Goal: Task Accomplishment & Management: Use online tool/utility

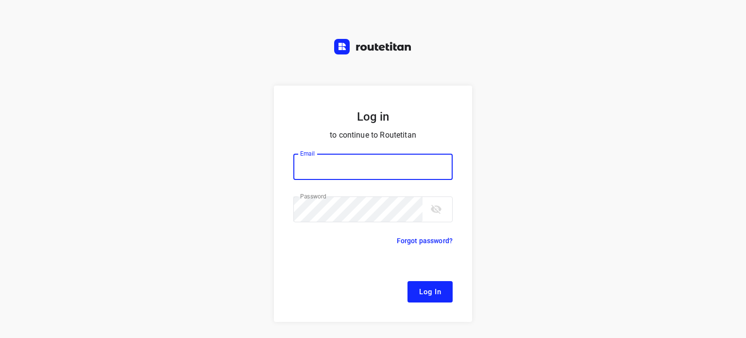
type input "[EMAIL_ADDRESS][DOMAIN_NAME]"
click at [424, 289] on span "Log In" at bounding box center [430, 291] width 22 height 13
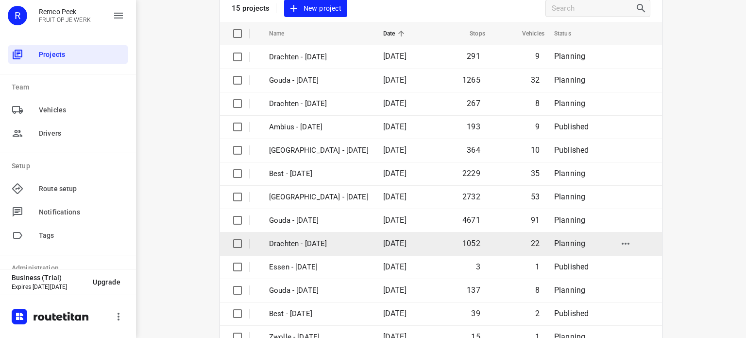
scroll to position [97, 0]
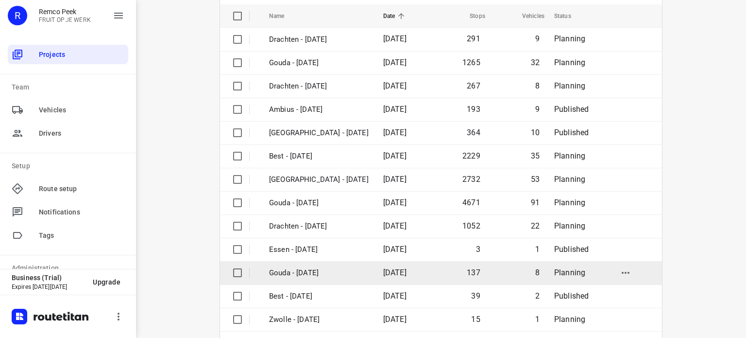
click at [309, 270] on p "Gouda - [DATE]" at bounding box center [319, 272] width 100 height 11
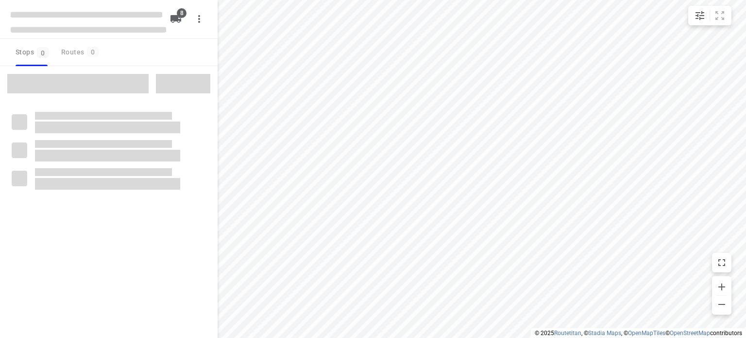
type input "distance"
